Goal: Task Accomplishment & Management: Manage account settings

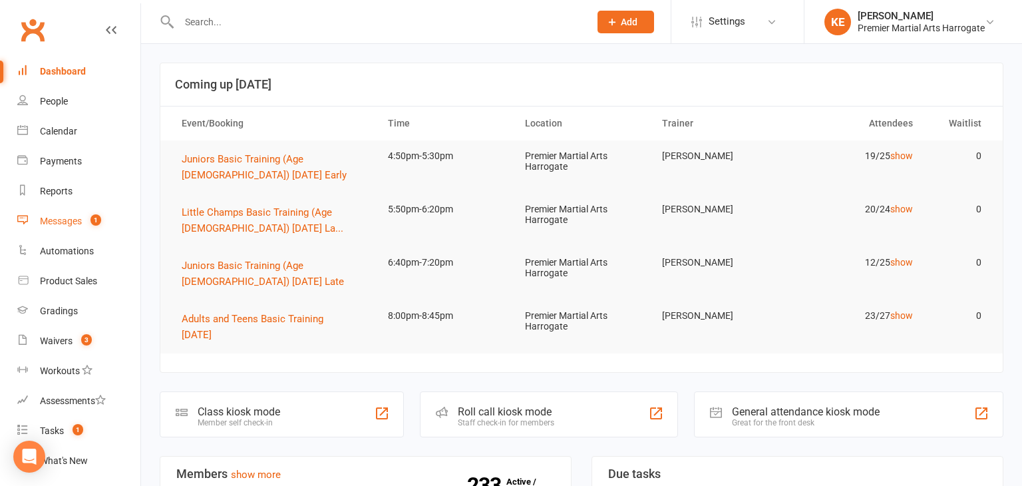
click at [59, 223] on div "Messages" at bounding box center [61, 220] width 42 height 11
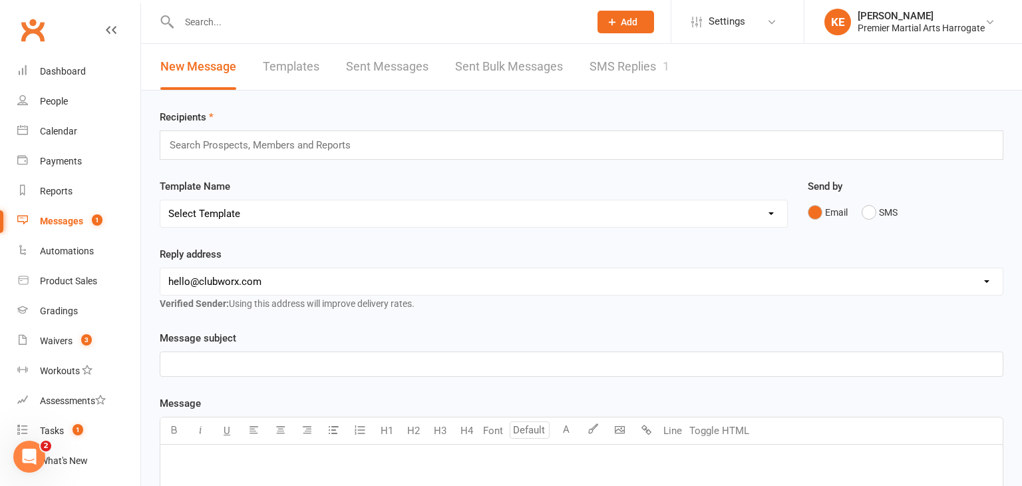
click at [611, 63] on link "SMS Replies 1" at bounding box center [629, 67] width 80 height 46
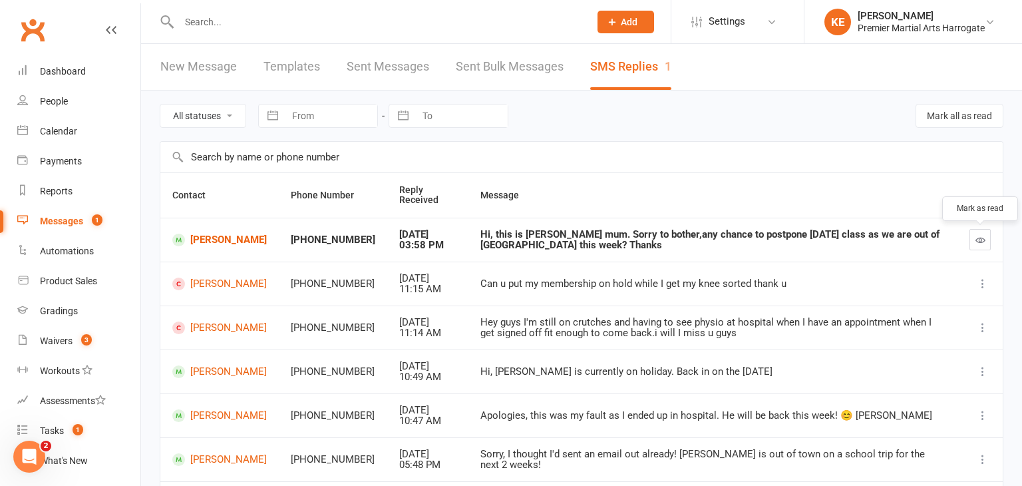
click at [975, 232] on button "button" at bounding box center [979, 239] width 21 height 21
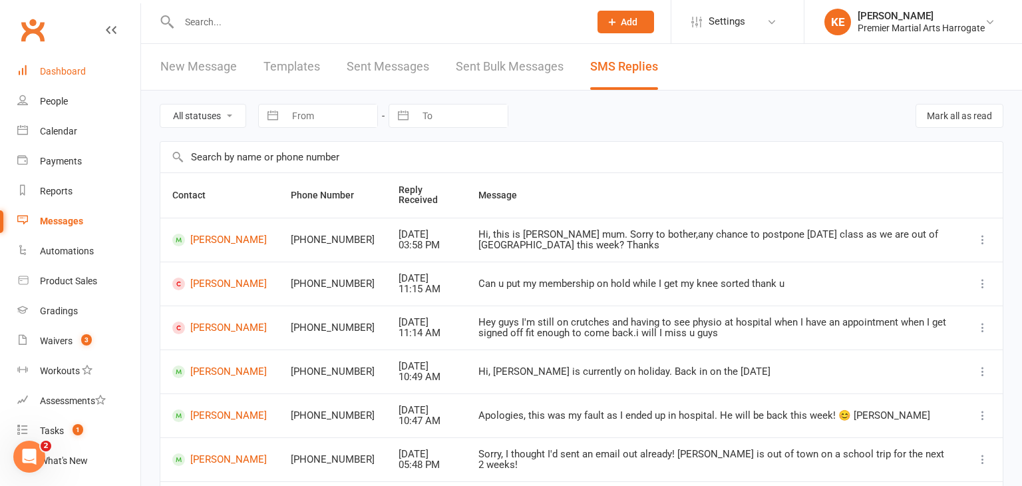
click at [57, 73] on div "Dashboard" at bounding box center [63, 71] width 46 height 11
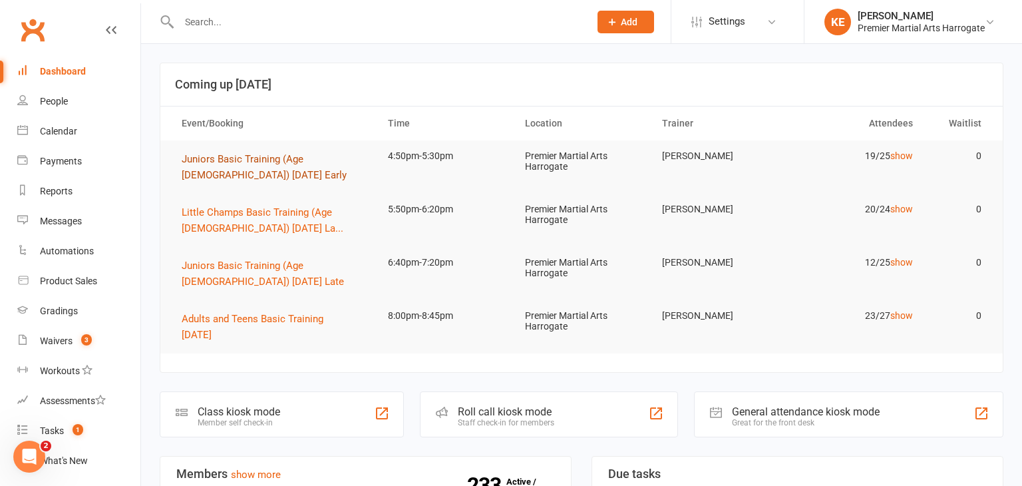
click at [247, 163] on span "Juniors Basic Training (Age [DEMOGRAPHIC_DATA]) [DATE] Early" at bounding box center [264, 167] width 165 height 28
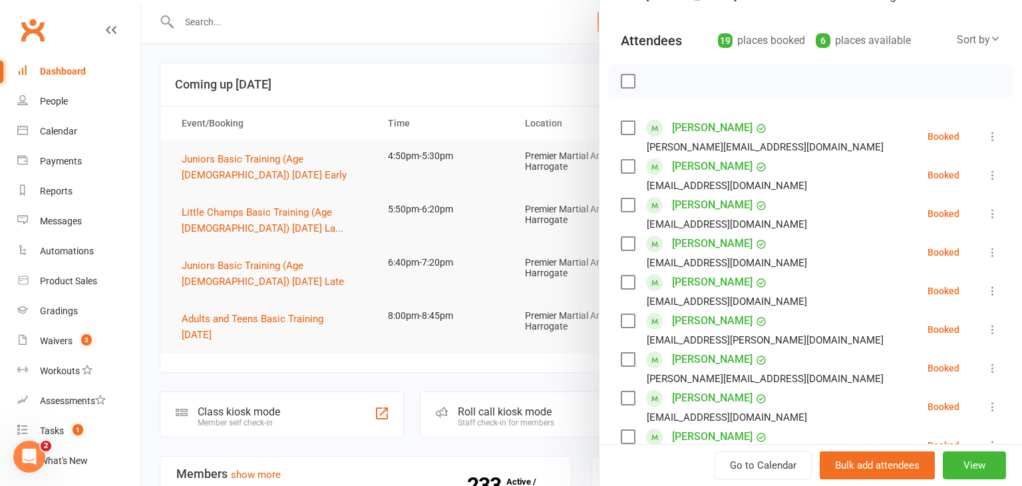
scroll to position [131, 0]
click at [992, 245] on icon at bounding box center [992, 251] width 13 height 13
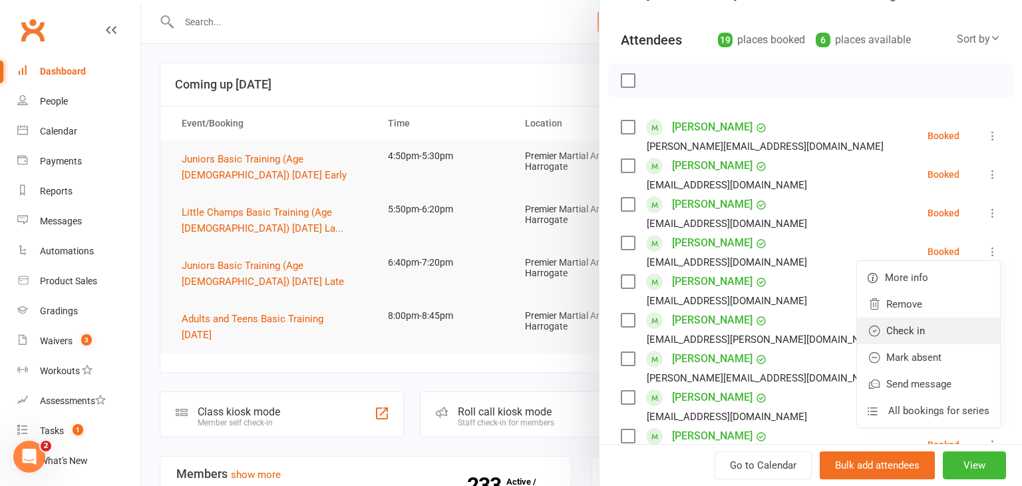
click at [931, 317] on link "Check in" at bounding box center [928, 330] width 143 height 27
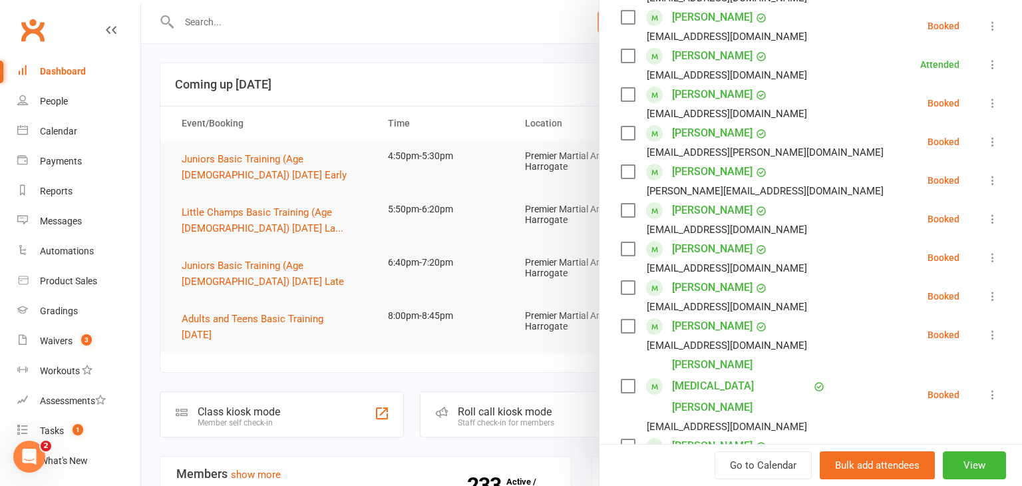
scroll to position [319, 0]
click at [992, 255] on icon at bounding box center [992, 255] width 13 height 13
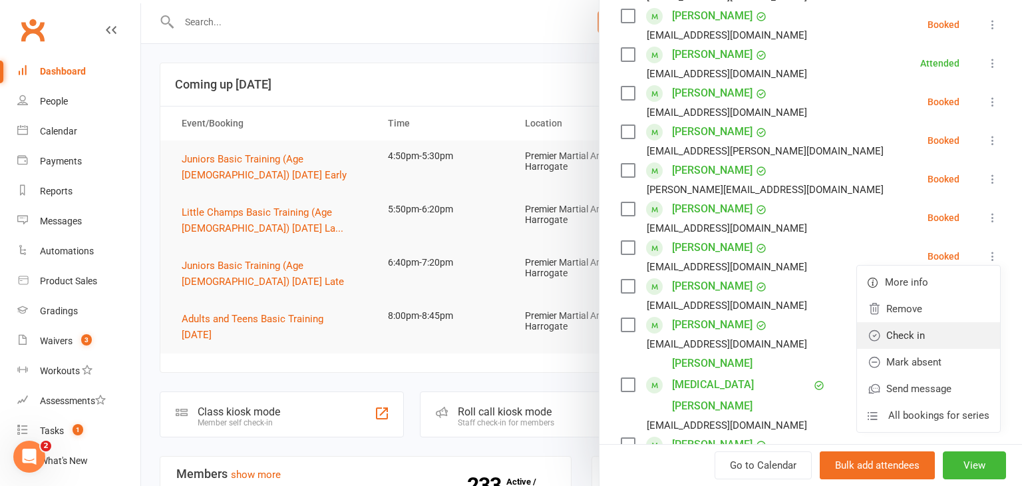
click at [928, 333] on link "Check in" at bounding box center [928, 335] width 143 height 27
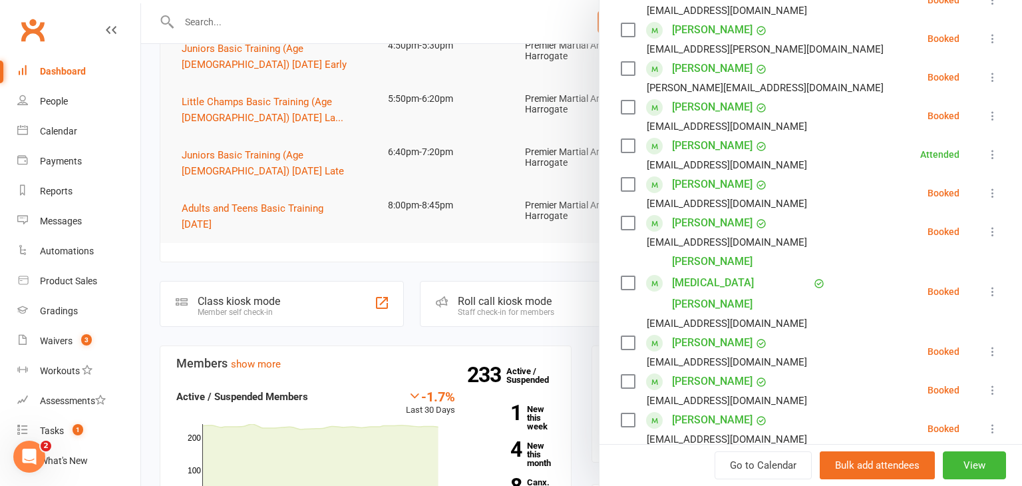
scroll to position [424, 0]
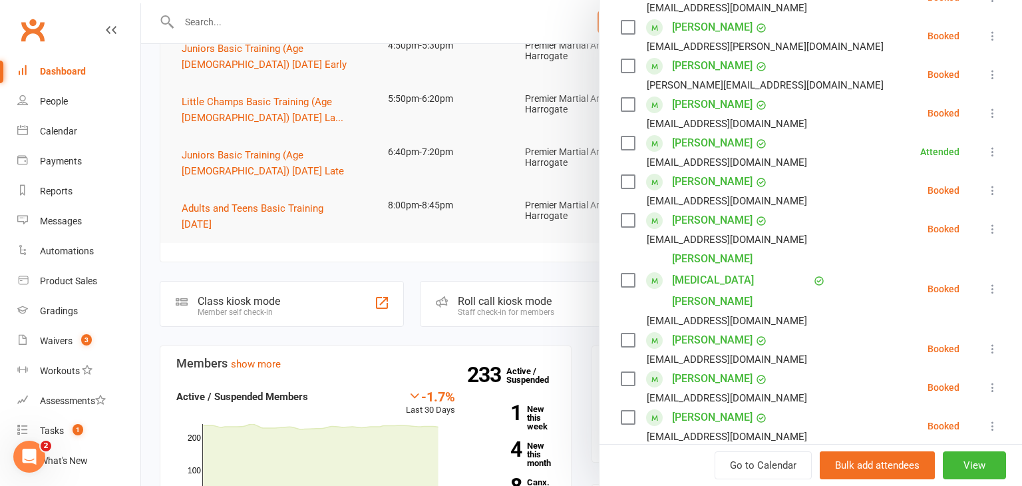
click at [992, 282] on icon at bounding box center [992, 288] width 13 height 13
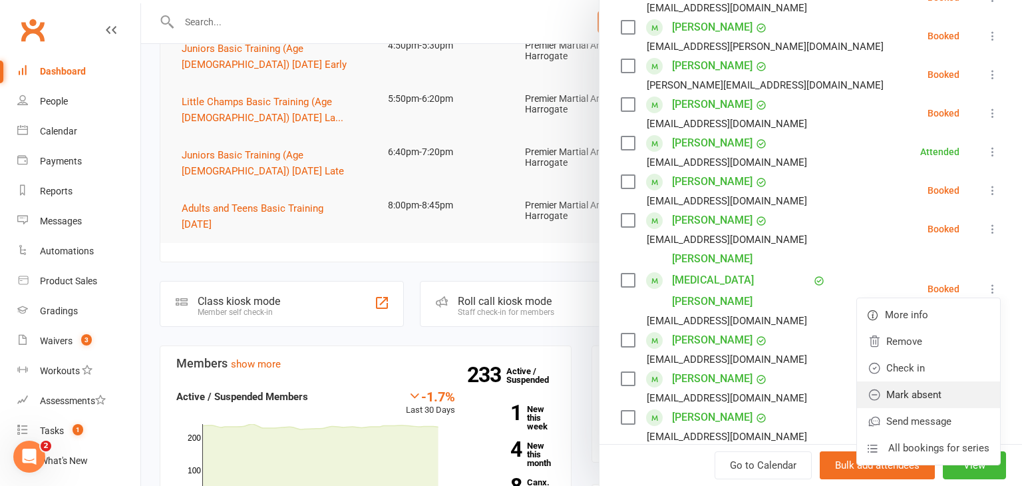
click at [903, 392] on link "Mark absent" at bounding box center [928, 394] width 143 height 27
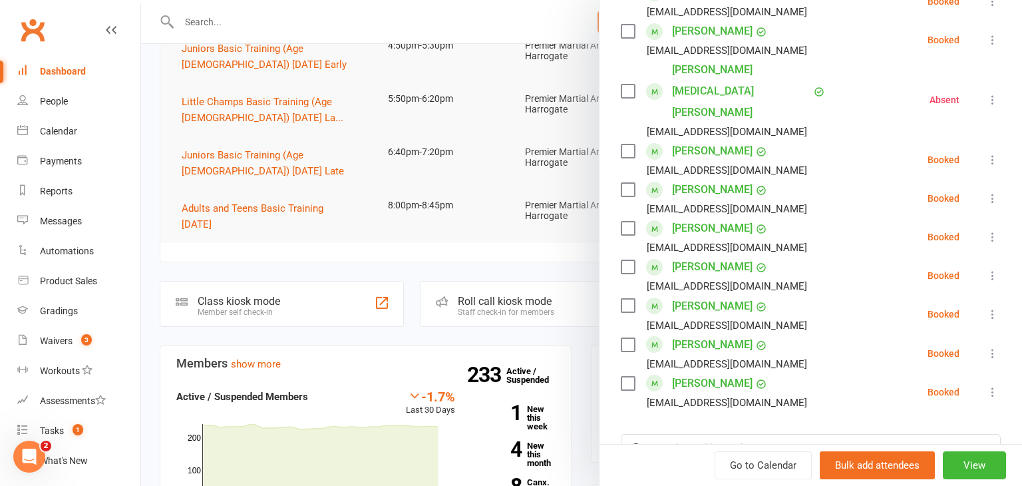
scroll to position [615, 0]
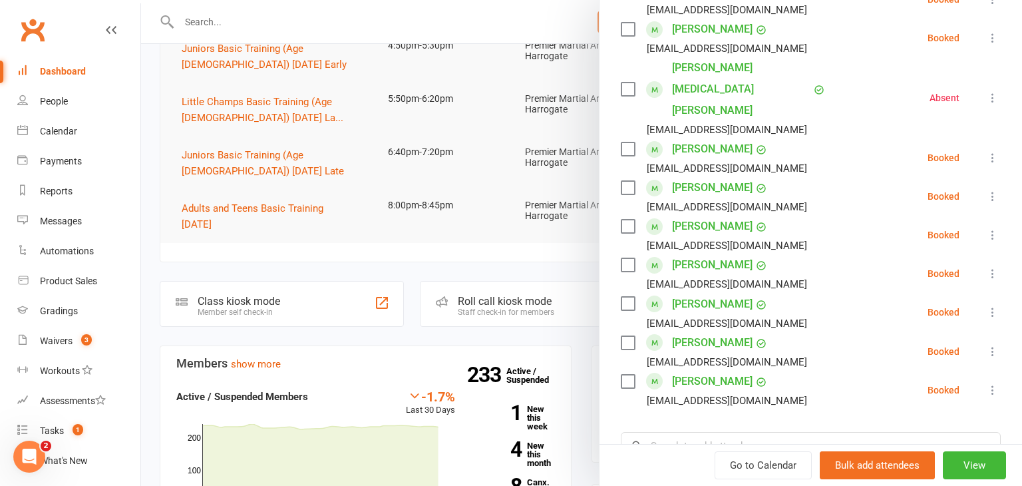
click at [993, 345] on icon at bounding box center [992, 351] width 13 height 13
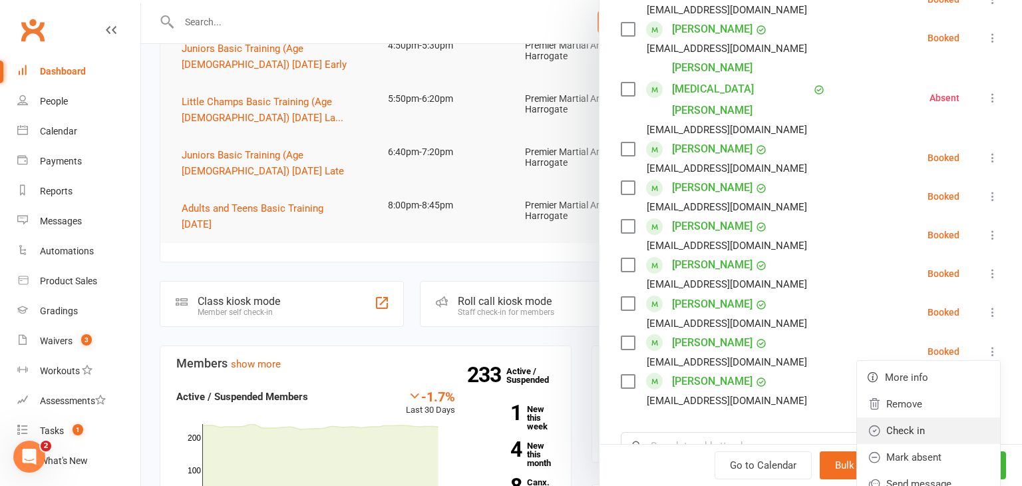
click at [928, 417] on link "Check in" at bounding box center [928, 430] width 143 height 27
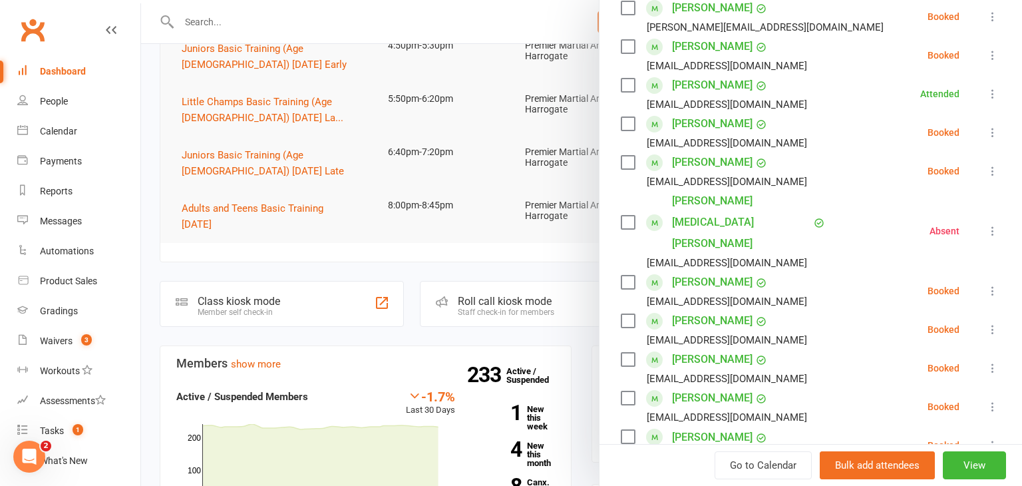
scroll to position [481, 0]
click at [991, 362] on icon at bounding box center [992, 368] width 13 height 13
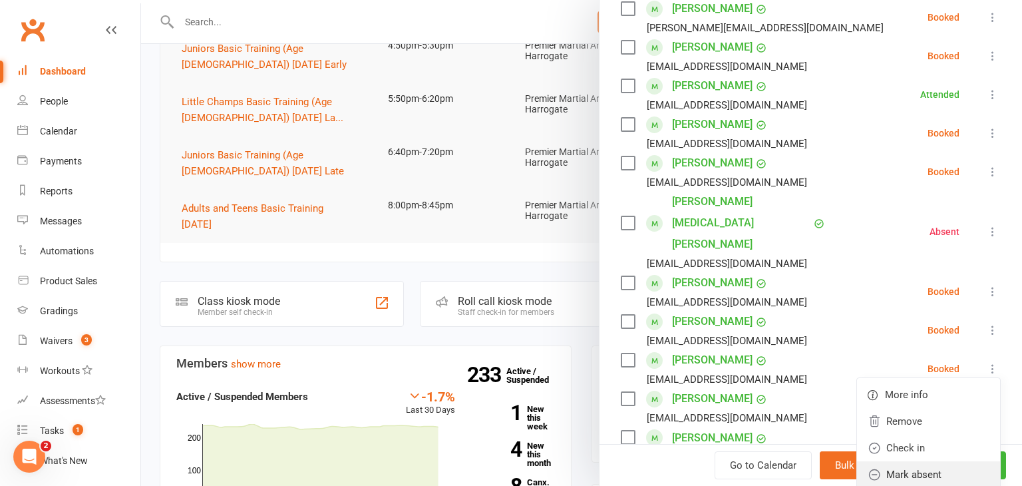
click at [901, 461] on link "Mark absent" at bounding box center [928, 474] width 143 height 27
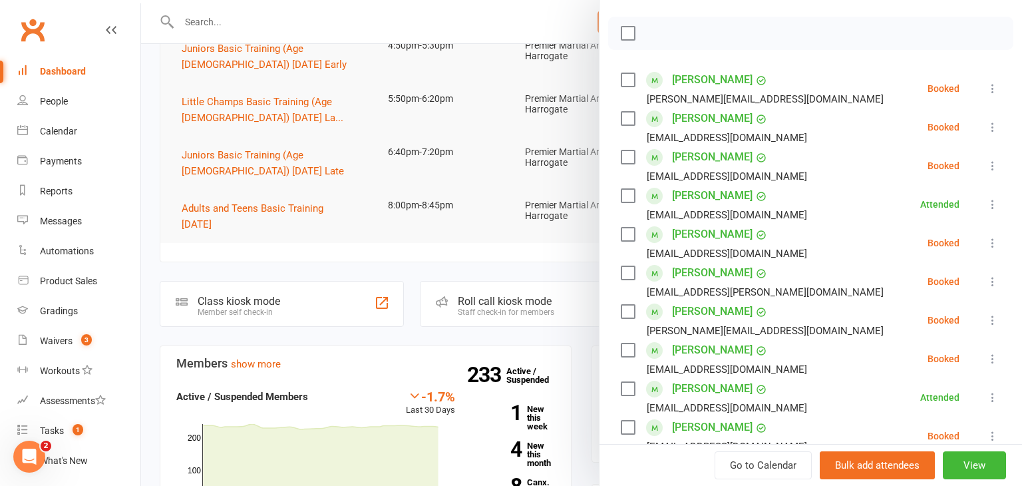
scroll to position [216, 0]
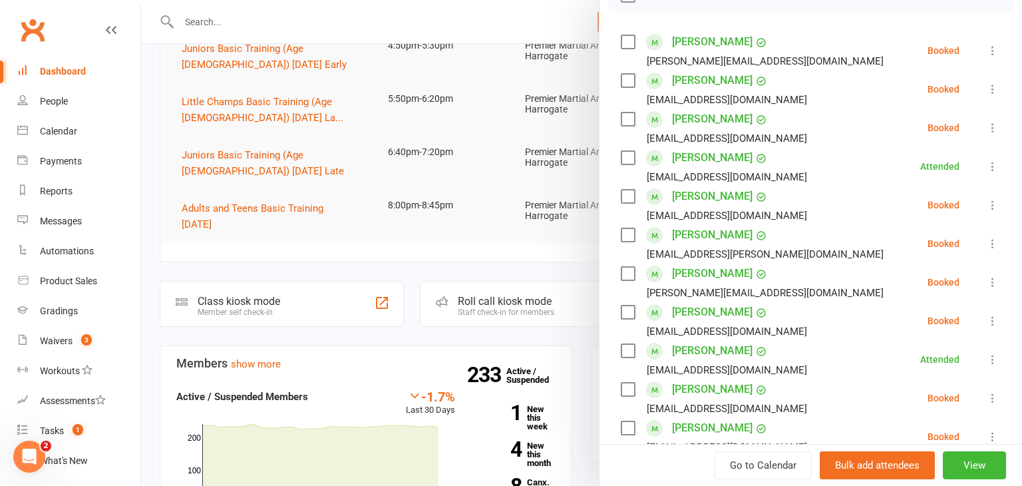
click at [146, 272] on div at bounding box center [581, 243] width 881 height 486
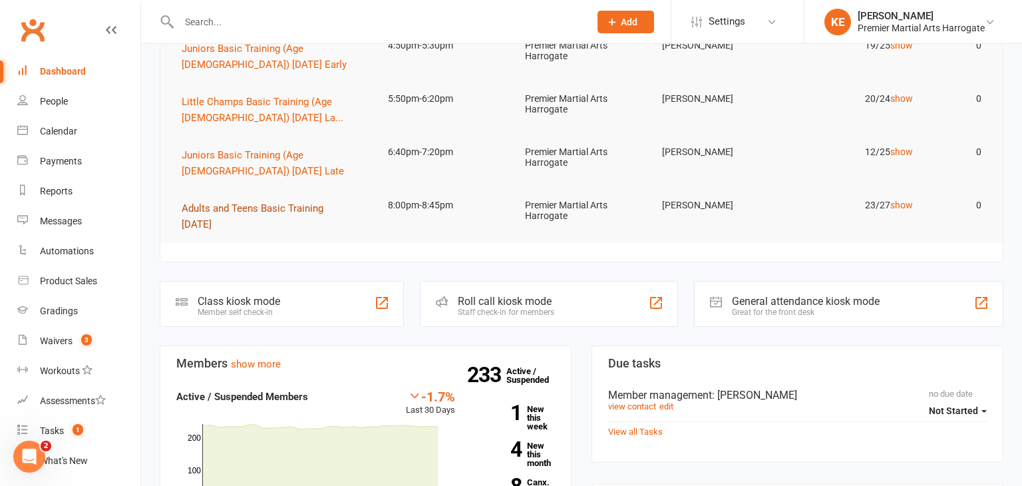
scroll to position [53, 0]
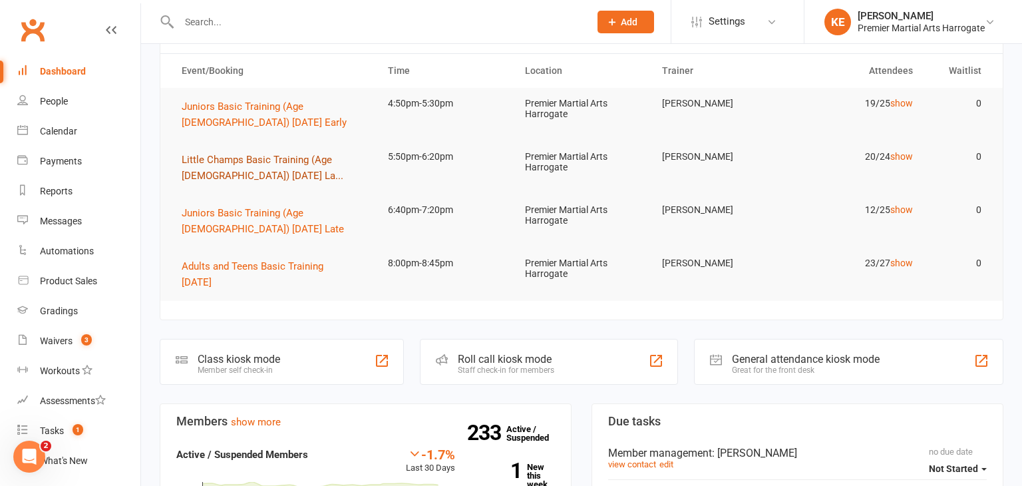
click at [213, 171] on span "Little Champs Basic Training (Age [DEMOGRAPHIC_DATA]) [DATE] La..." at bounding box center [263, 168] width 162 height 28
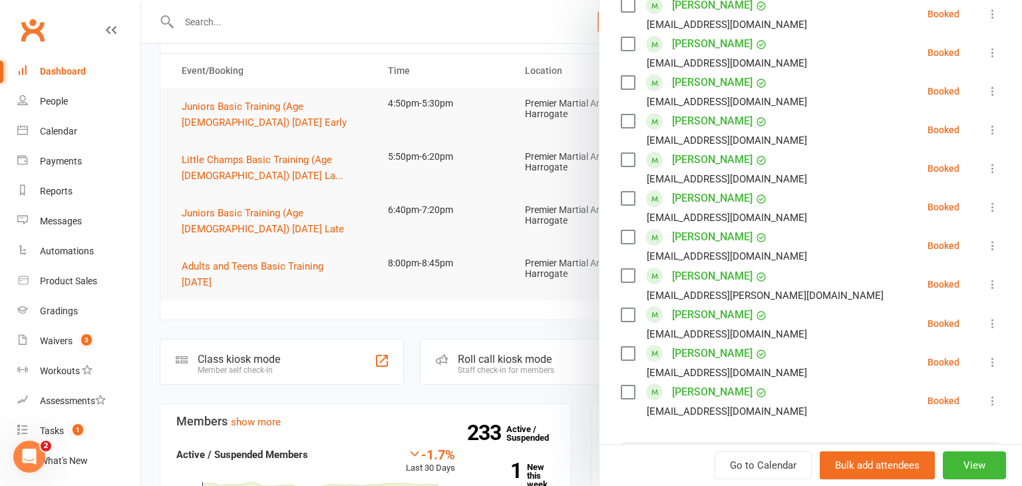
scroll to position [630, 0]
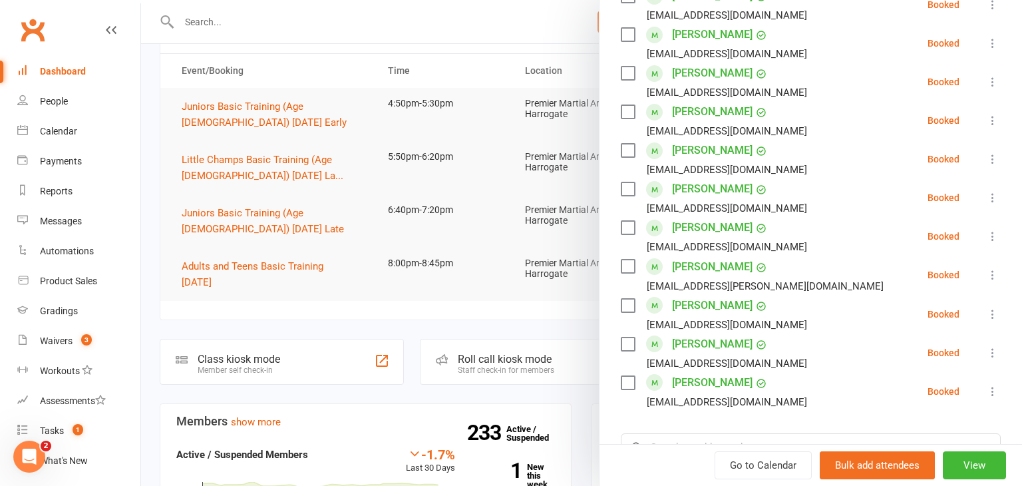
click at [992, 268] on icon at bounding box center [992, 274] width 13 height 13
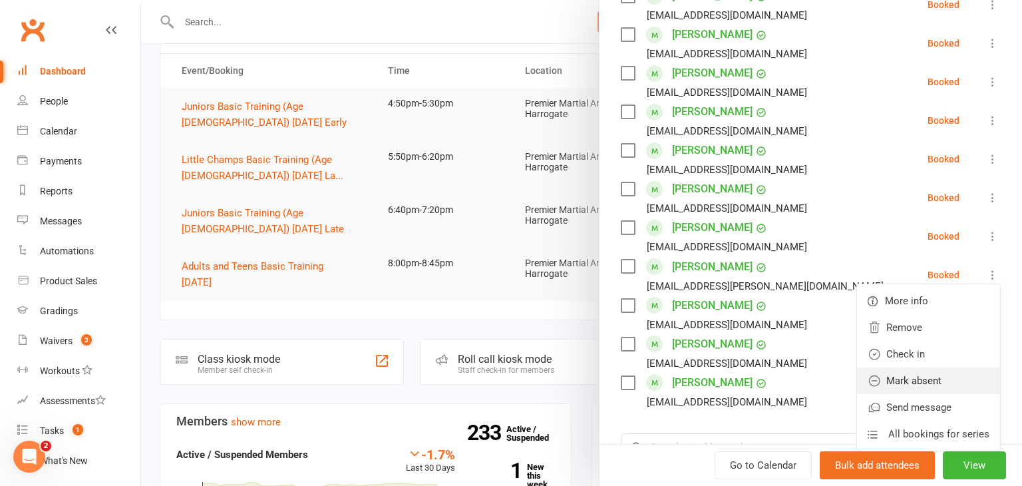
click at [918, 367] on link "Mark absent" at bounding box center [928, 380] width 143 height 27
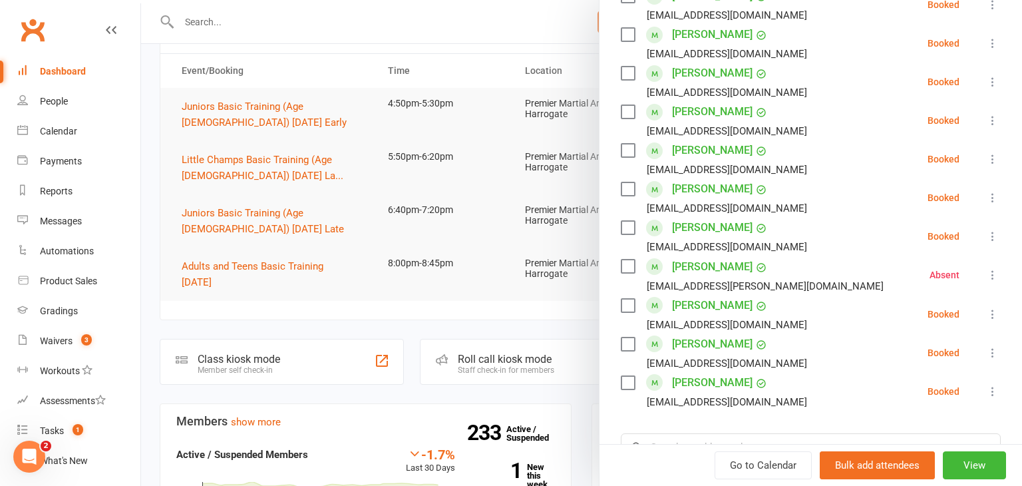
click at [289, 327] on div at bounding box center [581, 243] width 881 height 486
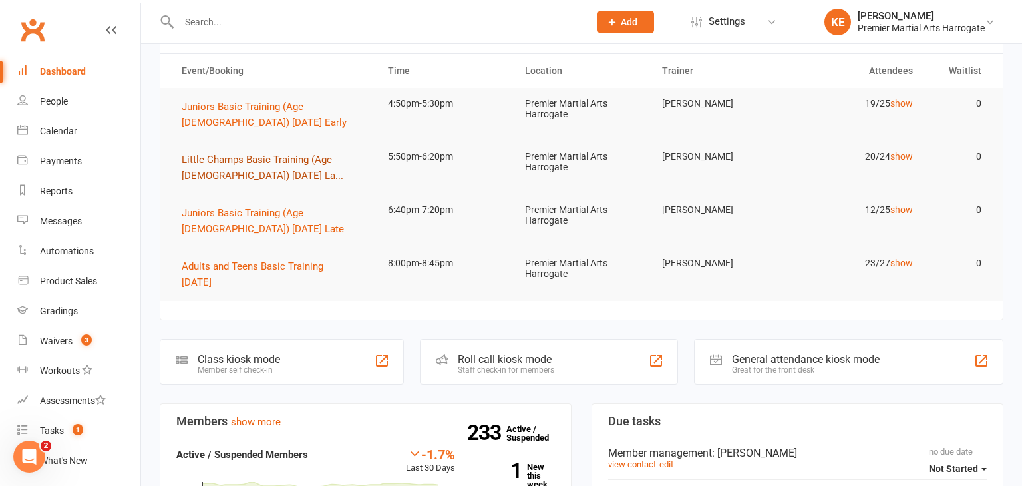
click at [217, 178] on span "Little Champs Basic Training (Age [DEMOGRAPHIC_DATA]) [DATE] La..." at bounding box center [263, 168] width 162 height 28
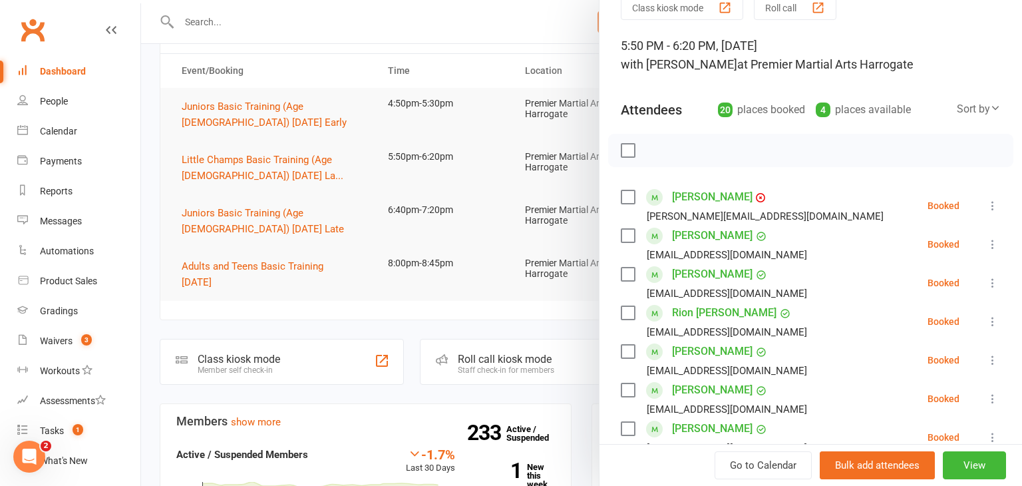
scroll to position [92, 0]
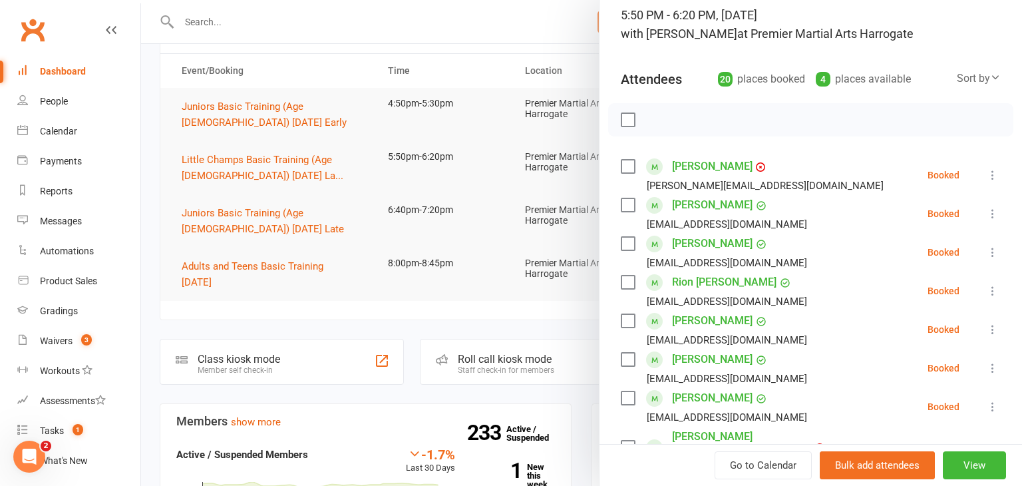
click at [713, 321] on link "[PERSON_NAME]" at bounding box center [712, 320] width 80 height 21
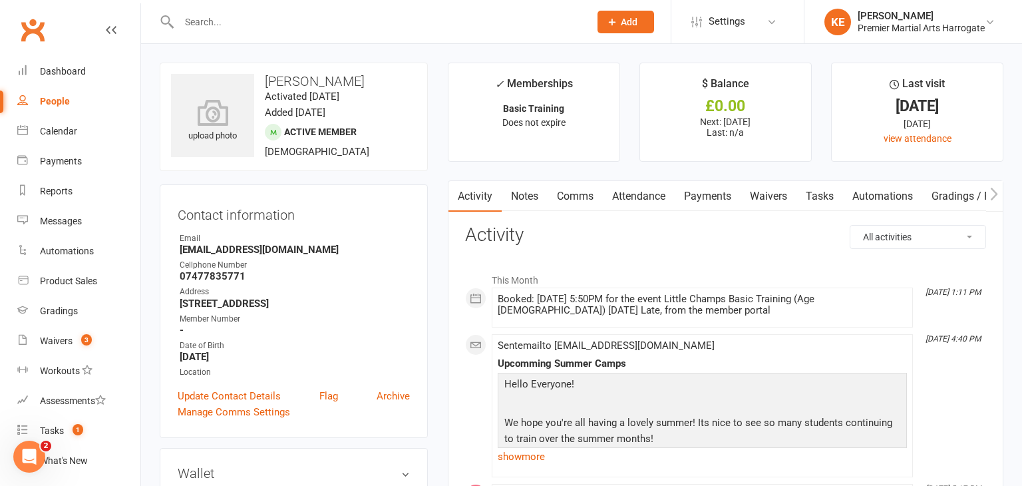
click at [702, 194] on link "Payments" at bounding box center [707, 196] width 66 height 31
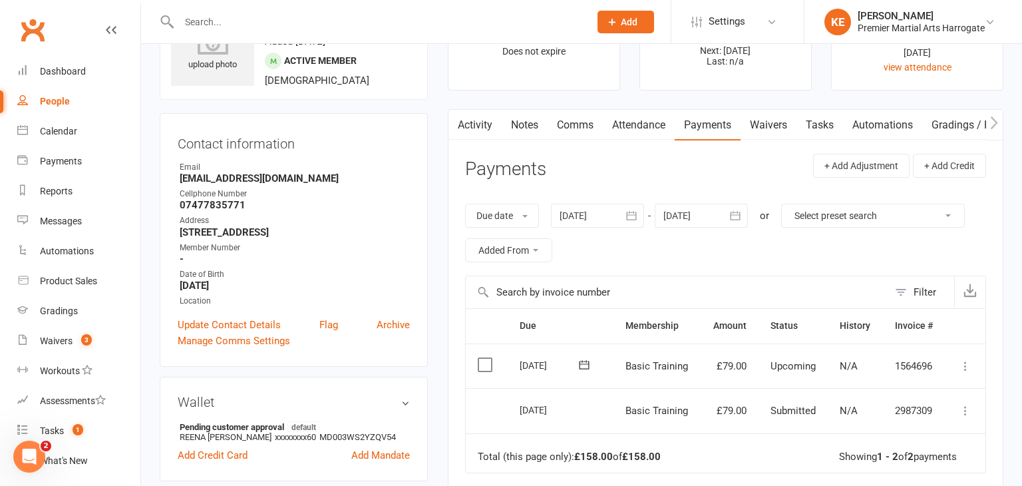
scroll to position [72, 0]
